Goal: Information Seeking & Learning: Learn about a topic

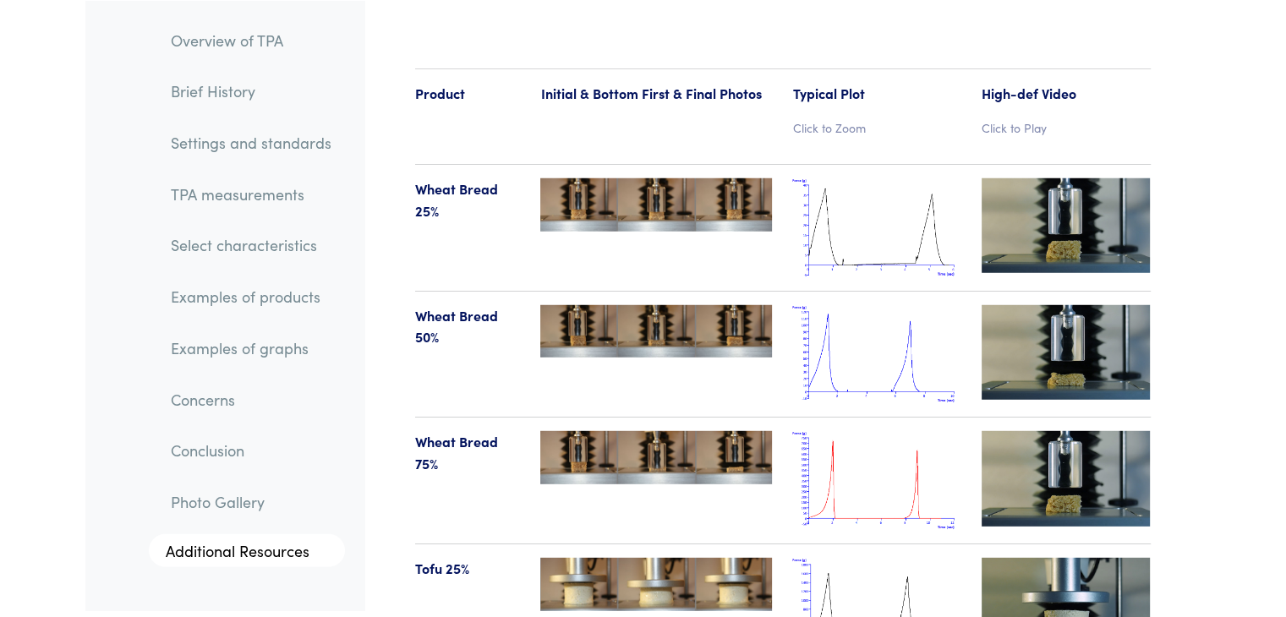
scroll to position [17528, 0]
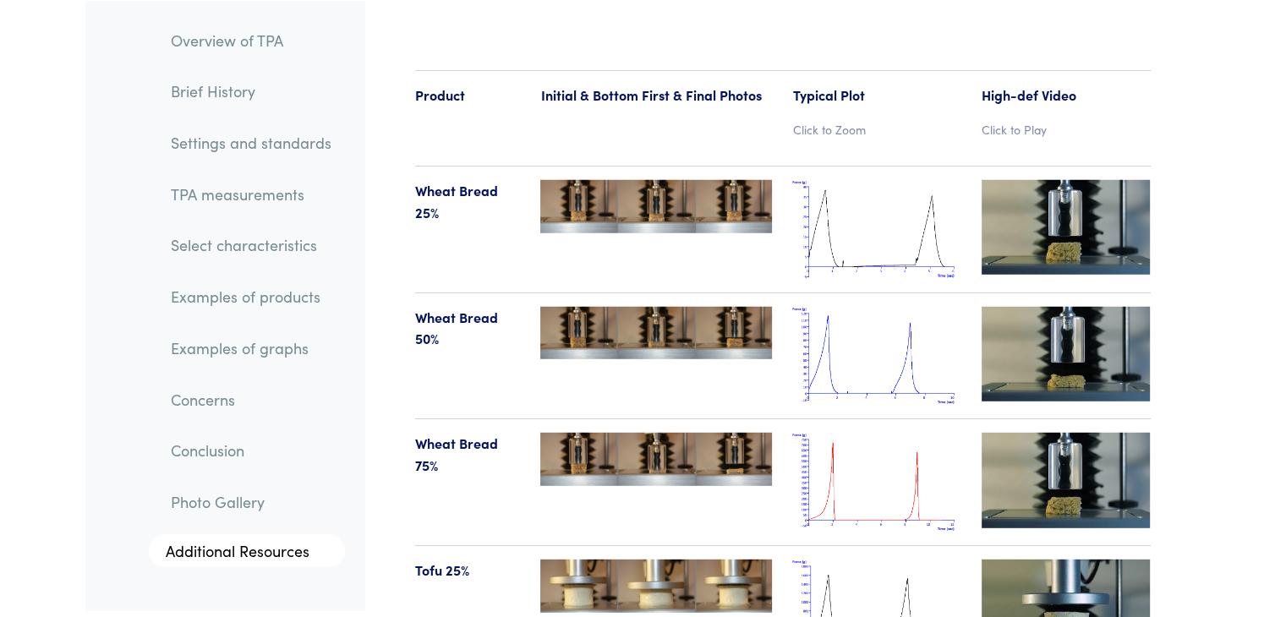
click at [908, 217] on img at bounding box center [876, 229] width 169 height 99
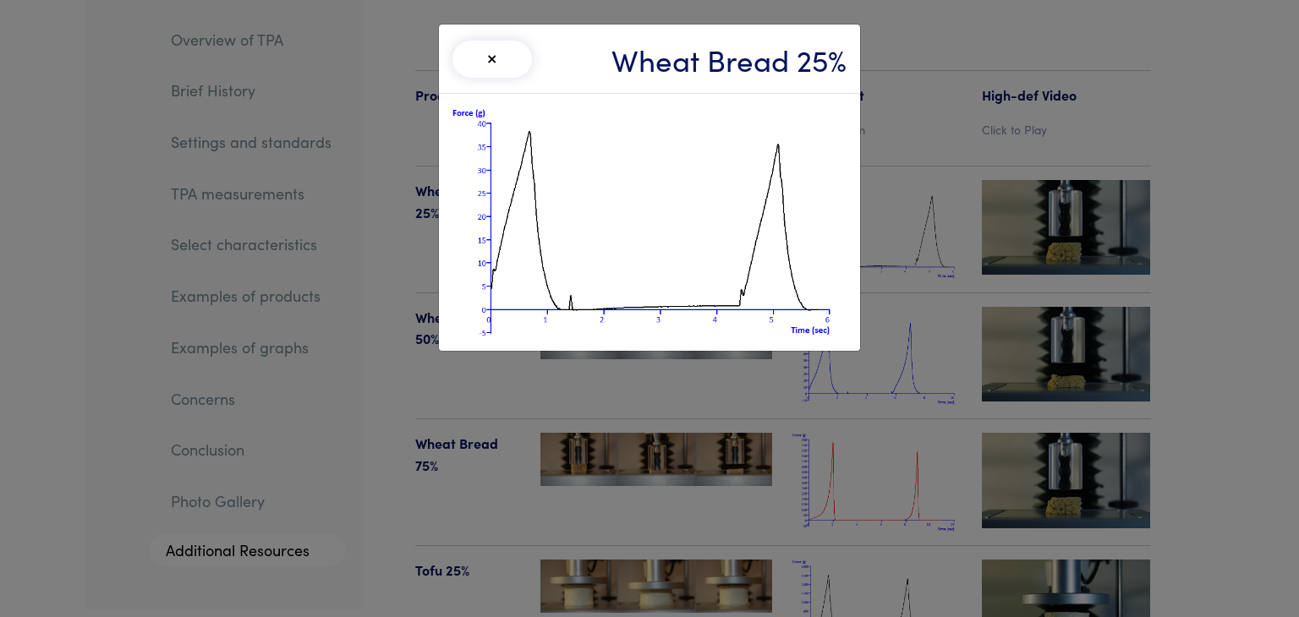
click at [947, 282] on div "× Wheat Bread 25%" at bounding box center [649, 308] width 1299 height 617
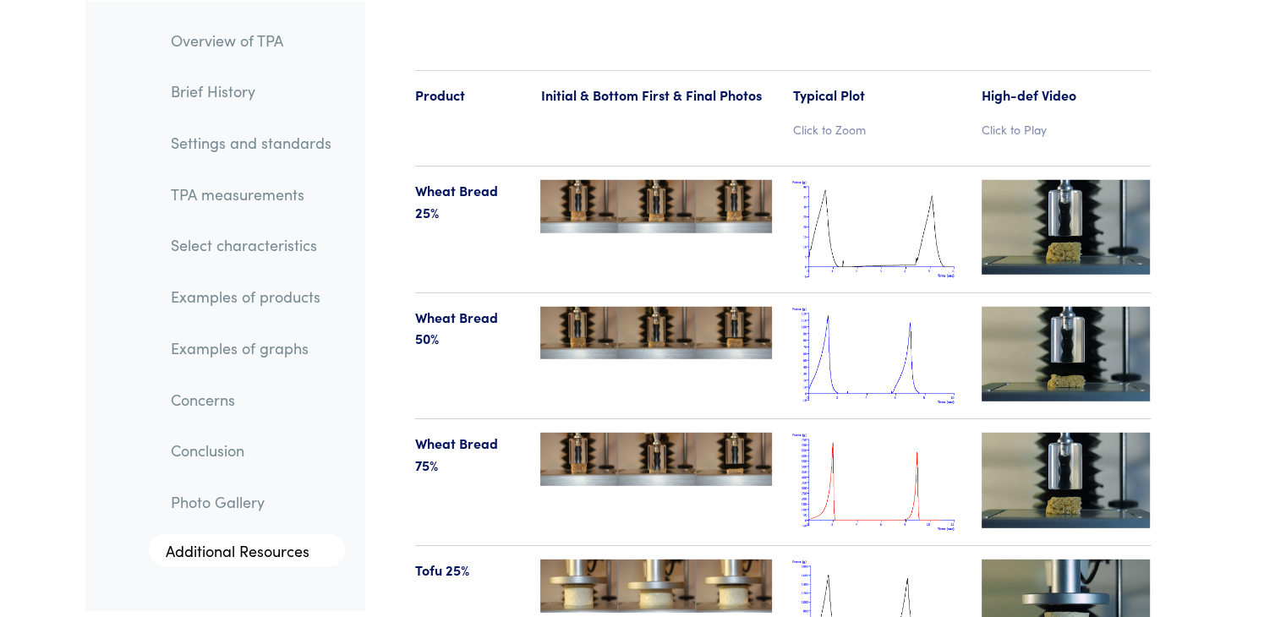
click at [905, 307] on img at bounding box center [876, 356] width 169 height 99
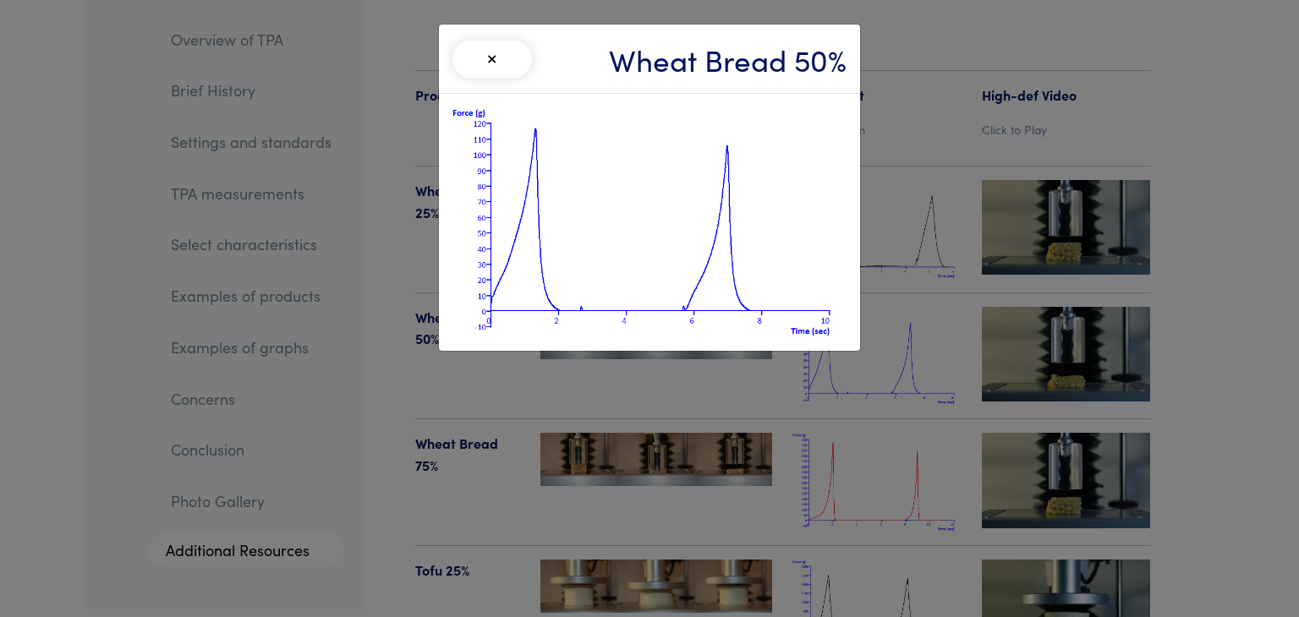
click at [905, 306] on div "× Wheat Bread 50%" at bounding box center [649, 308] width 1299 height 617
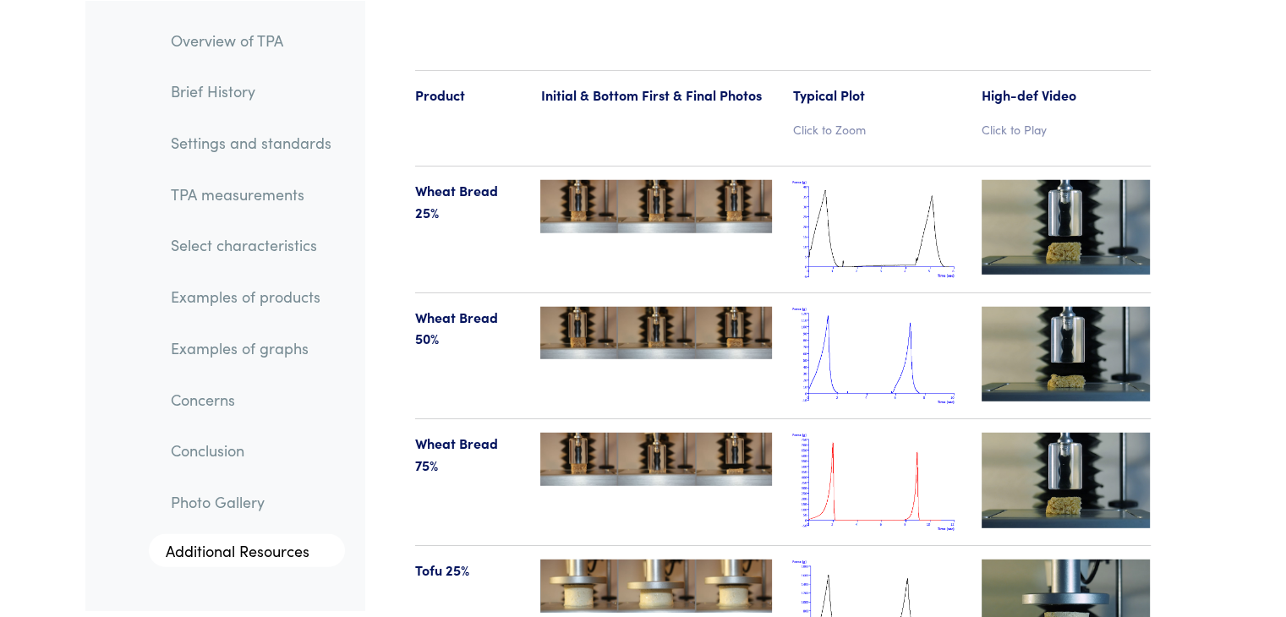
click at [896, 433] on img at bounding box center [876, 482] width 169 height 99
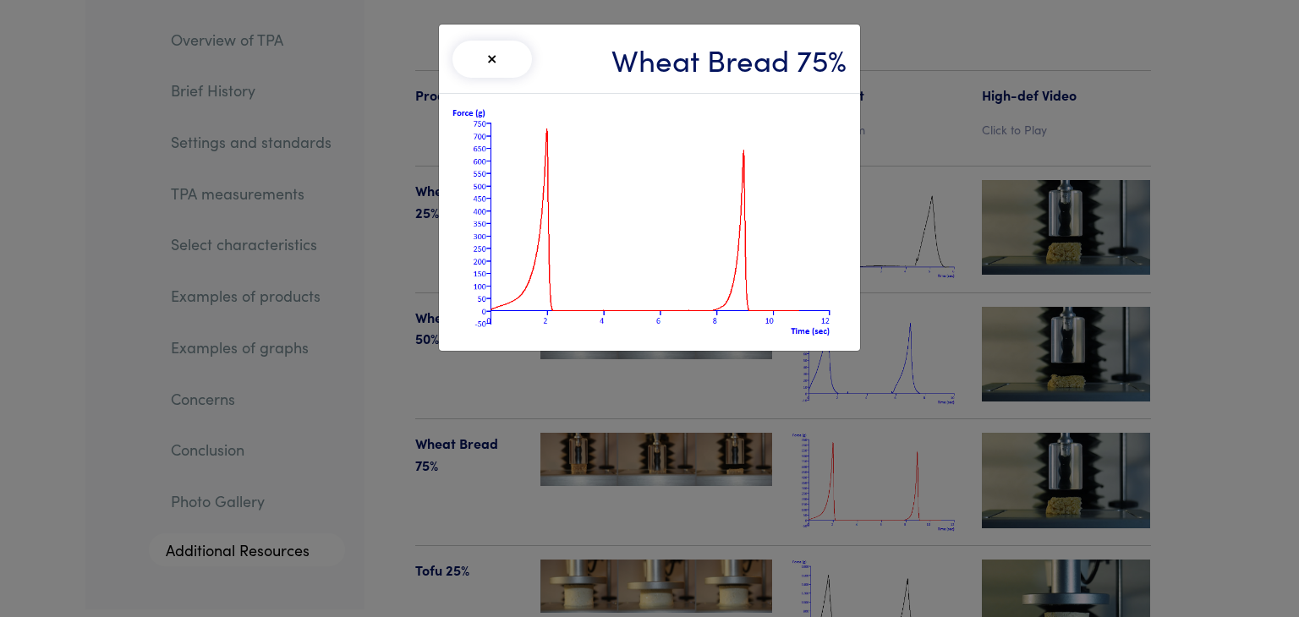
click at [896, 424] on div "× Wheat Bread 75%" at bounding box center [649, 308] width 1299 height 617
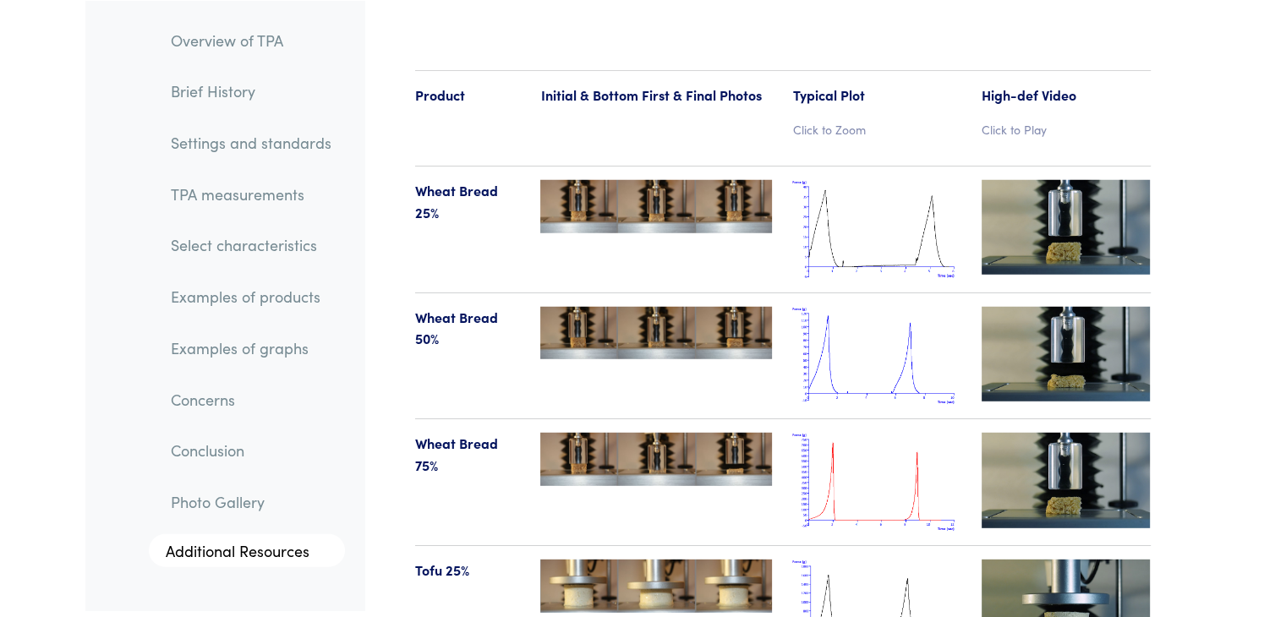
click at [874, 565] on img at bounding box center [876, 609] width 169 height 99
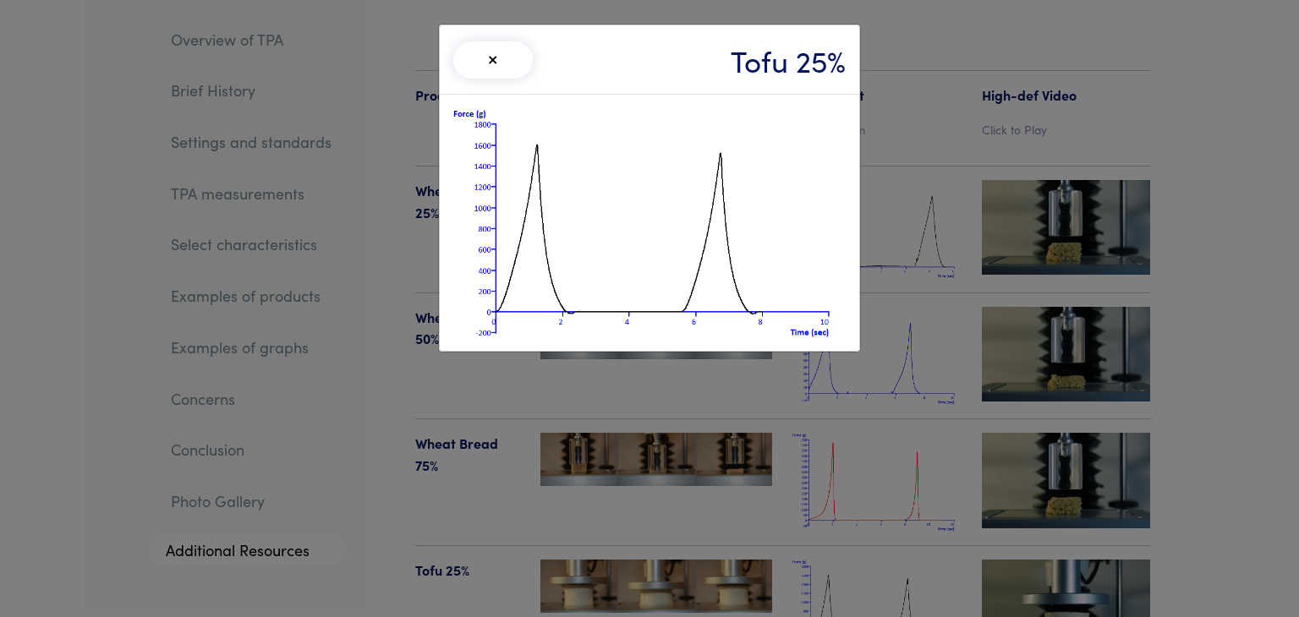
click at [874, 565] on div "× Tofu 25%" at bounding box center [649, 308] width 1299 height 617
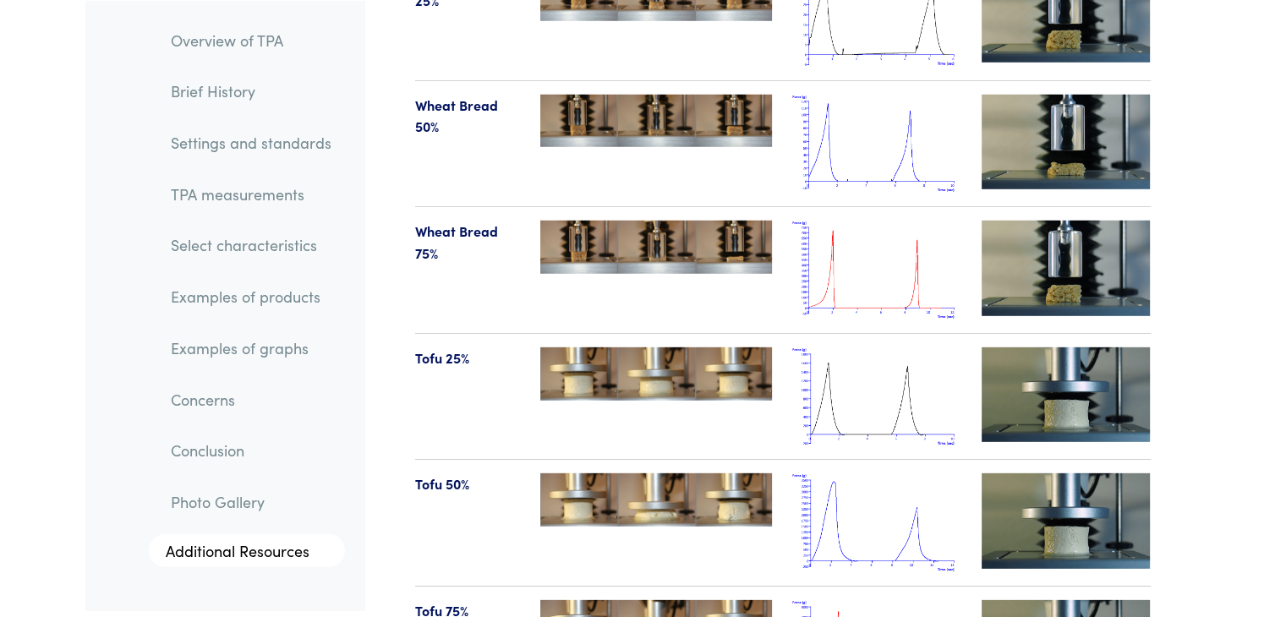
scroll to position [17743, 0]
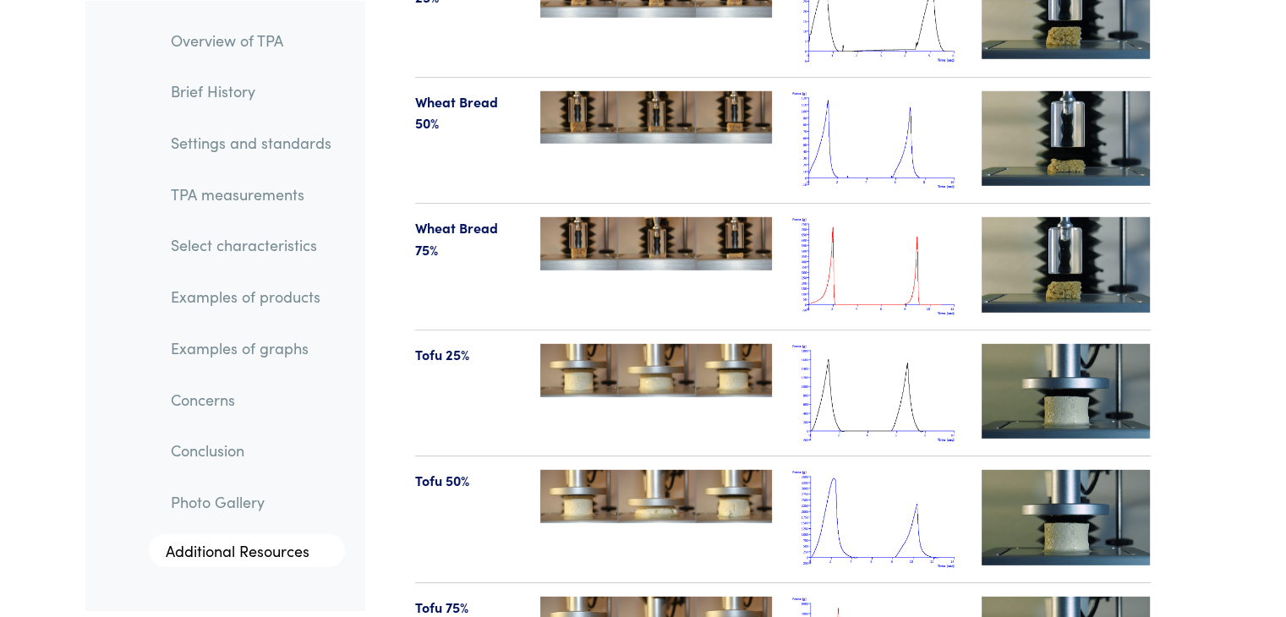
click at [878, 491] on img at bounding box center [876, 519] width 169 height 99
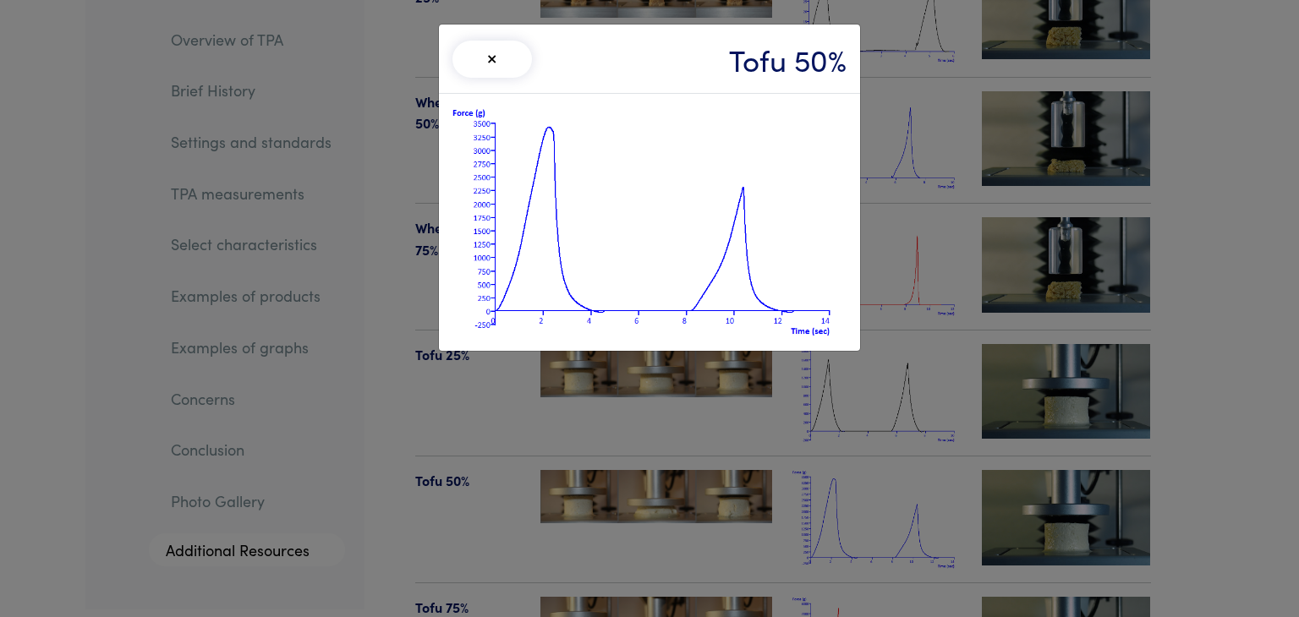
click at [878, 491] on div "× Tofu 50%" at bounding box center [649, 308] width 1299 height 617
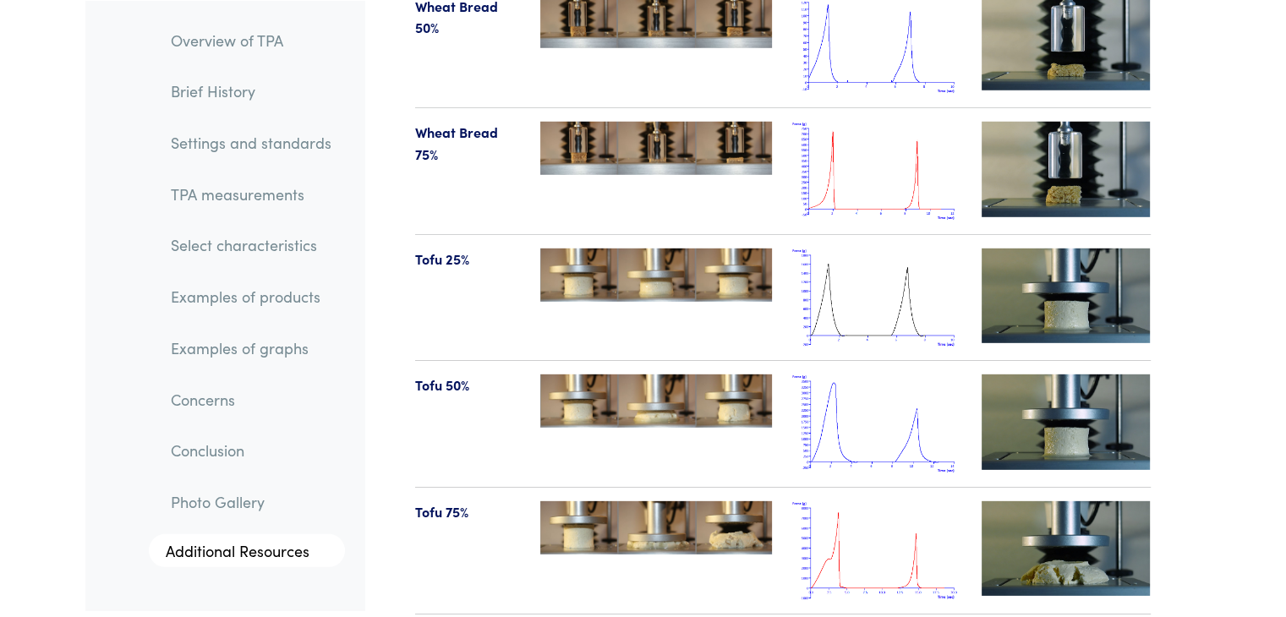
scroll to position [17841, 0]
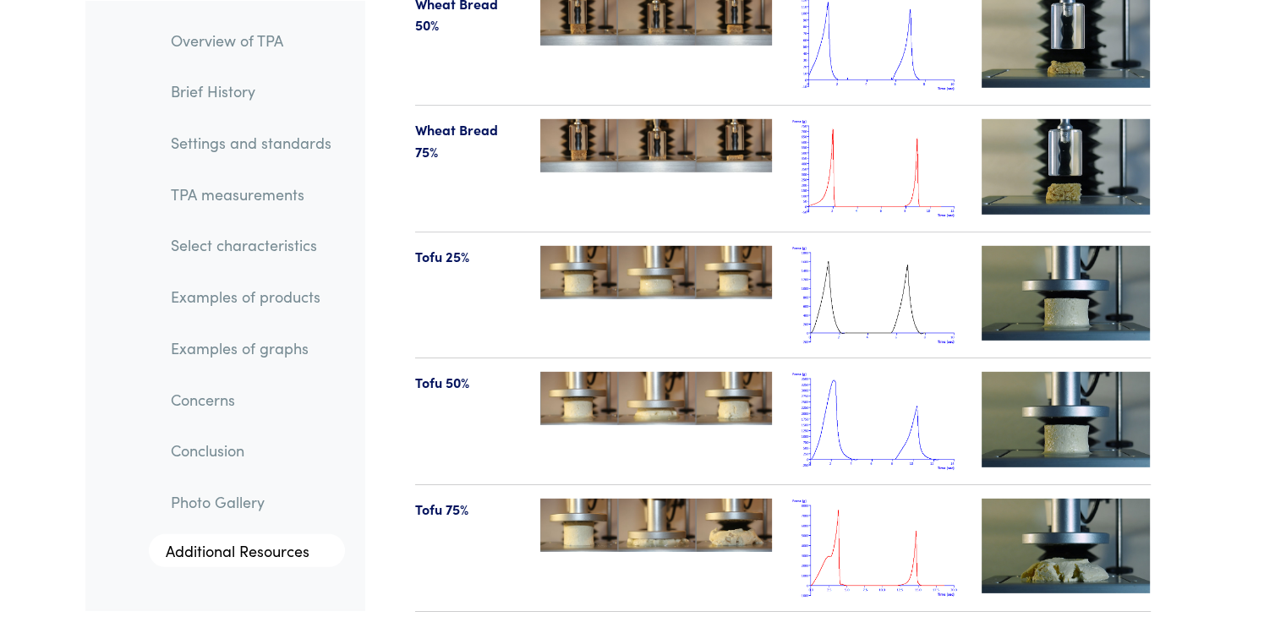
click at [878, 499] on img at bounding box center [876, 548] width 169 height 99
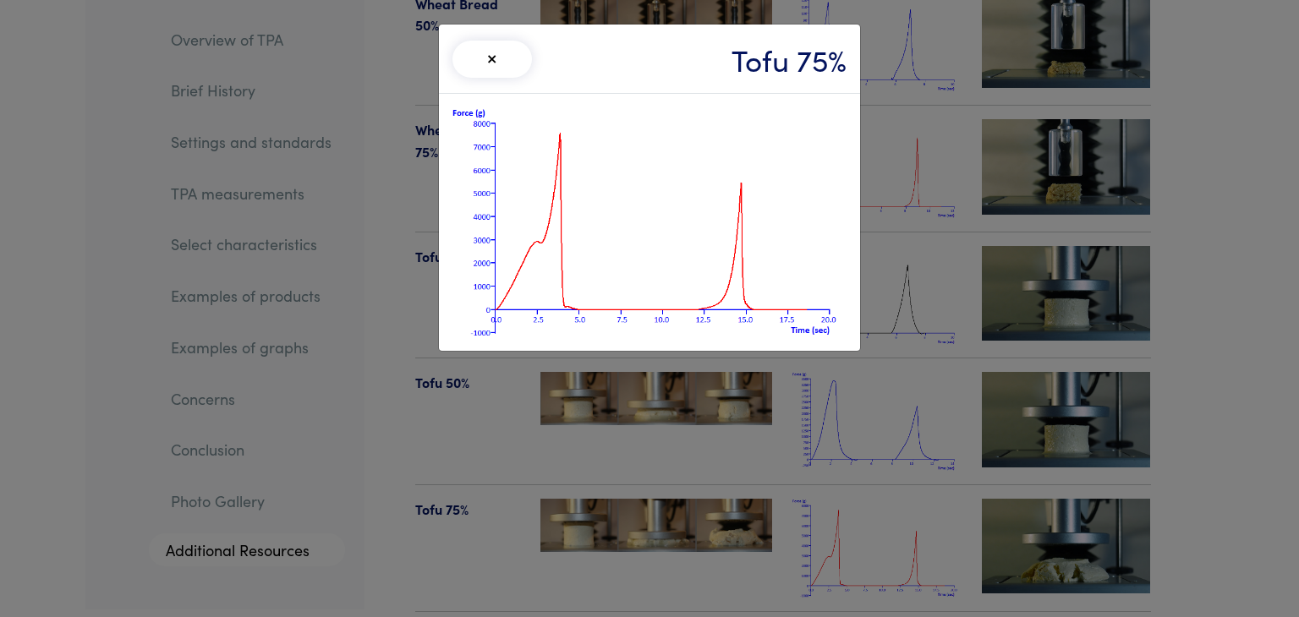
click at [878, 491] on div "× Tofu 75%" at bounding box center [649, 308] width 1299 height 617
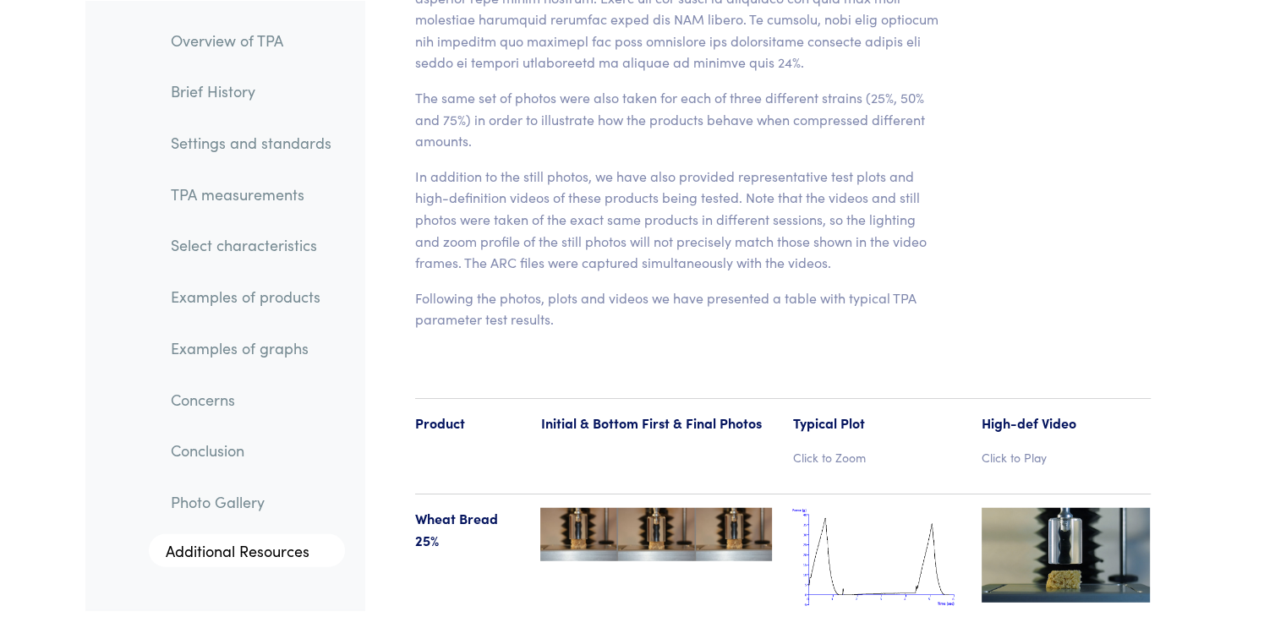
scroll to position [17200, 0]
click at [878, 508] on img at bounding box center [876, 557] width 169 height 99
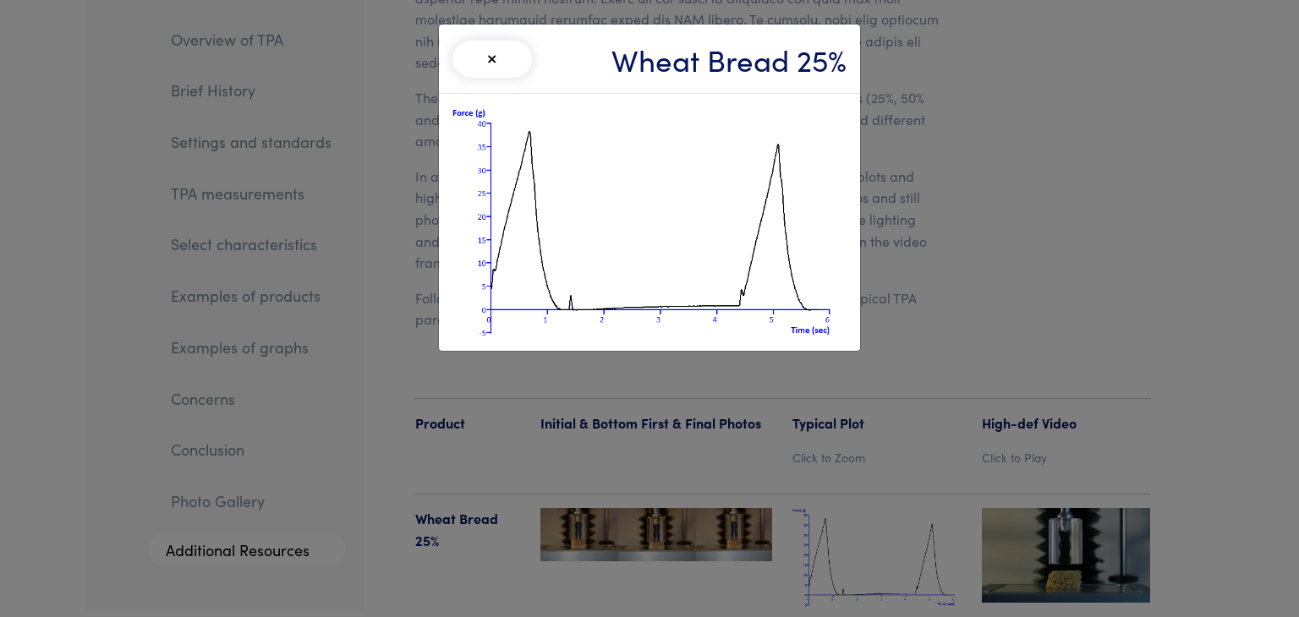
click at [944, 243] on div "× Wheat Bread 25%" at bounding box center [649, 308] width 1299 height 617
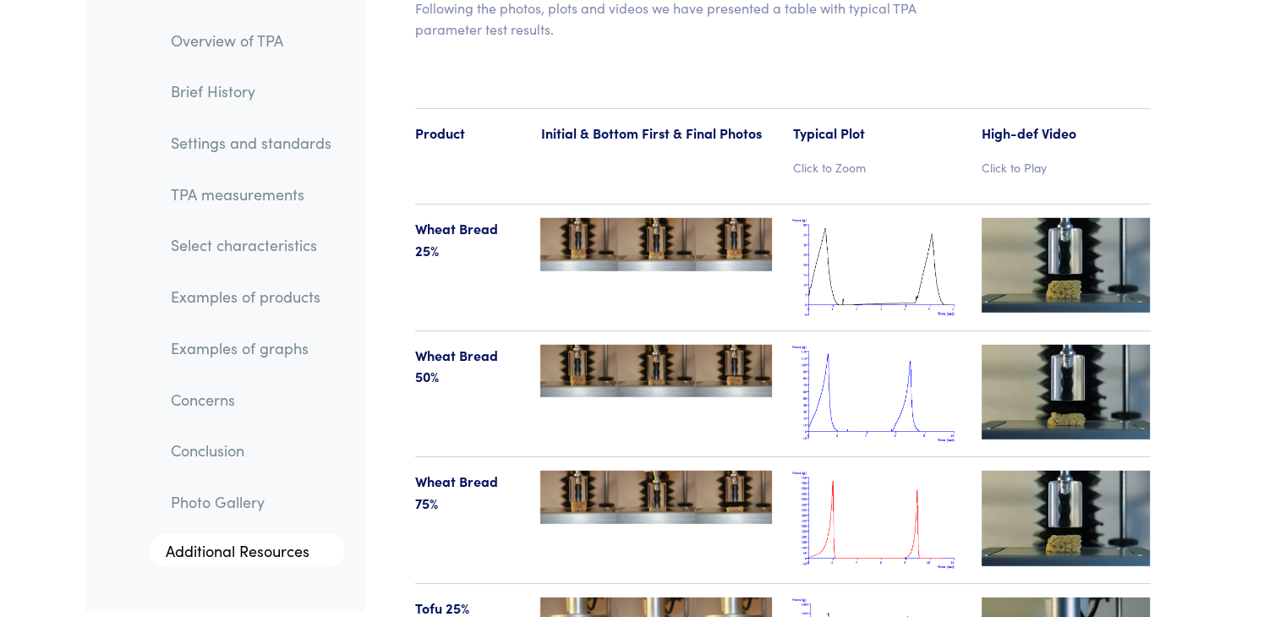
scroll to position [17491, 0]
click at [895, 353] on img at bounding box center [876, 393] width 169 height 99
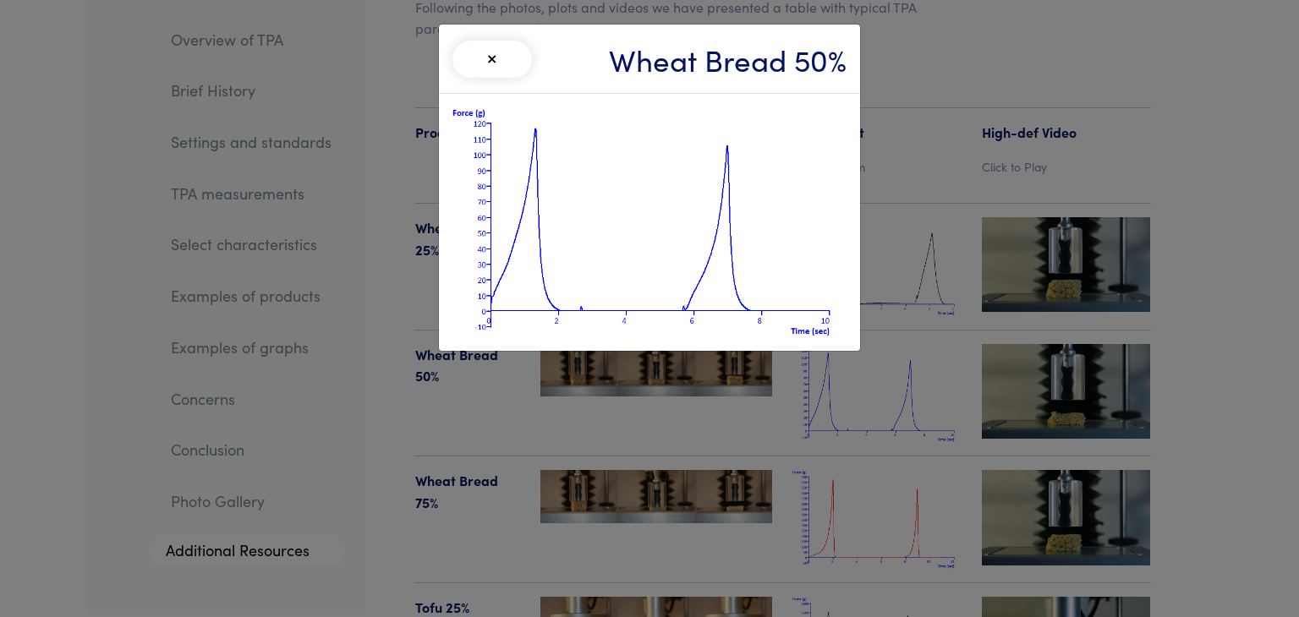
click at [883, 418] on div "× Wheat Bread 50%" at bounding box center [649, 308] width 1299 height 617
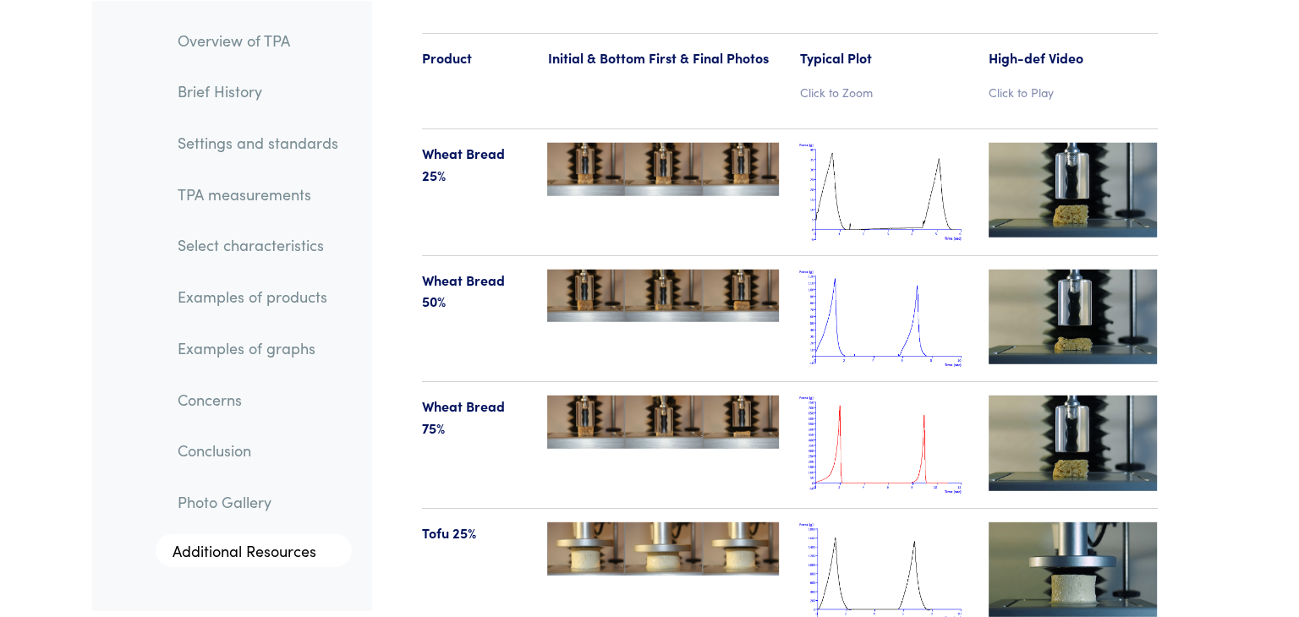
scroll to position [17565, 0]
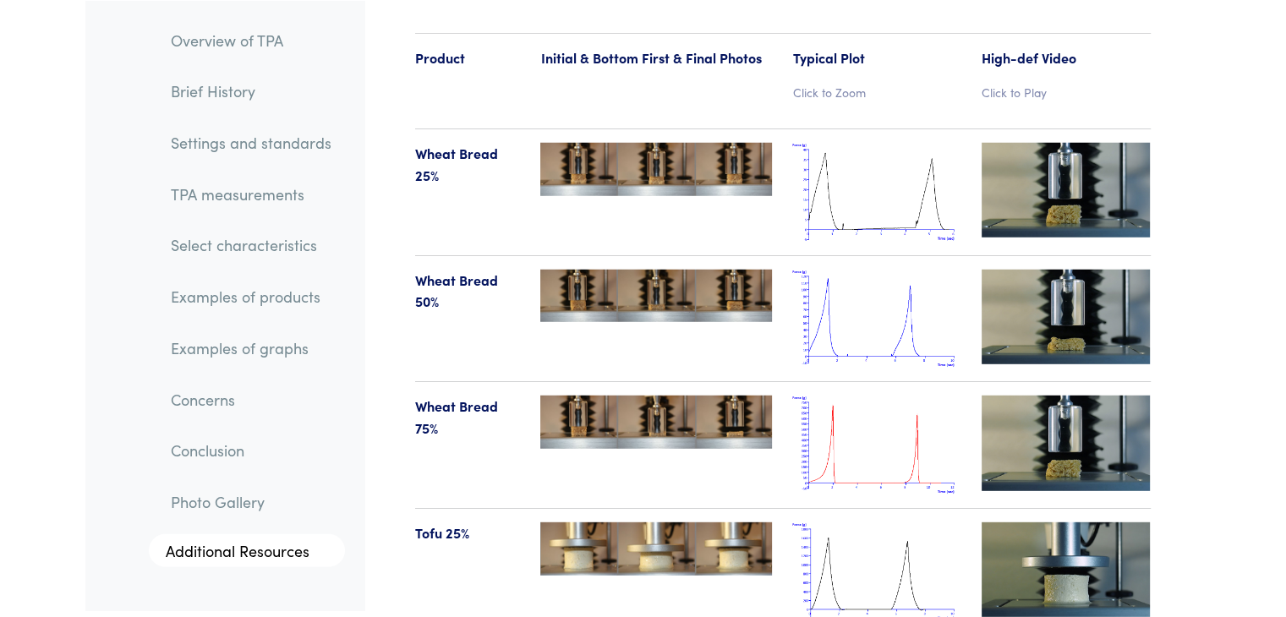
click at [883, 418] on img at bounding box center [876, 445] width 169 height 99
